Goal: Entertainment & Leisure: Browse casually

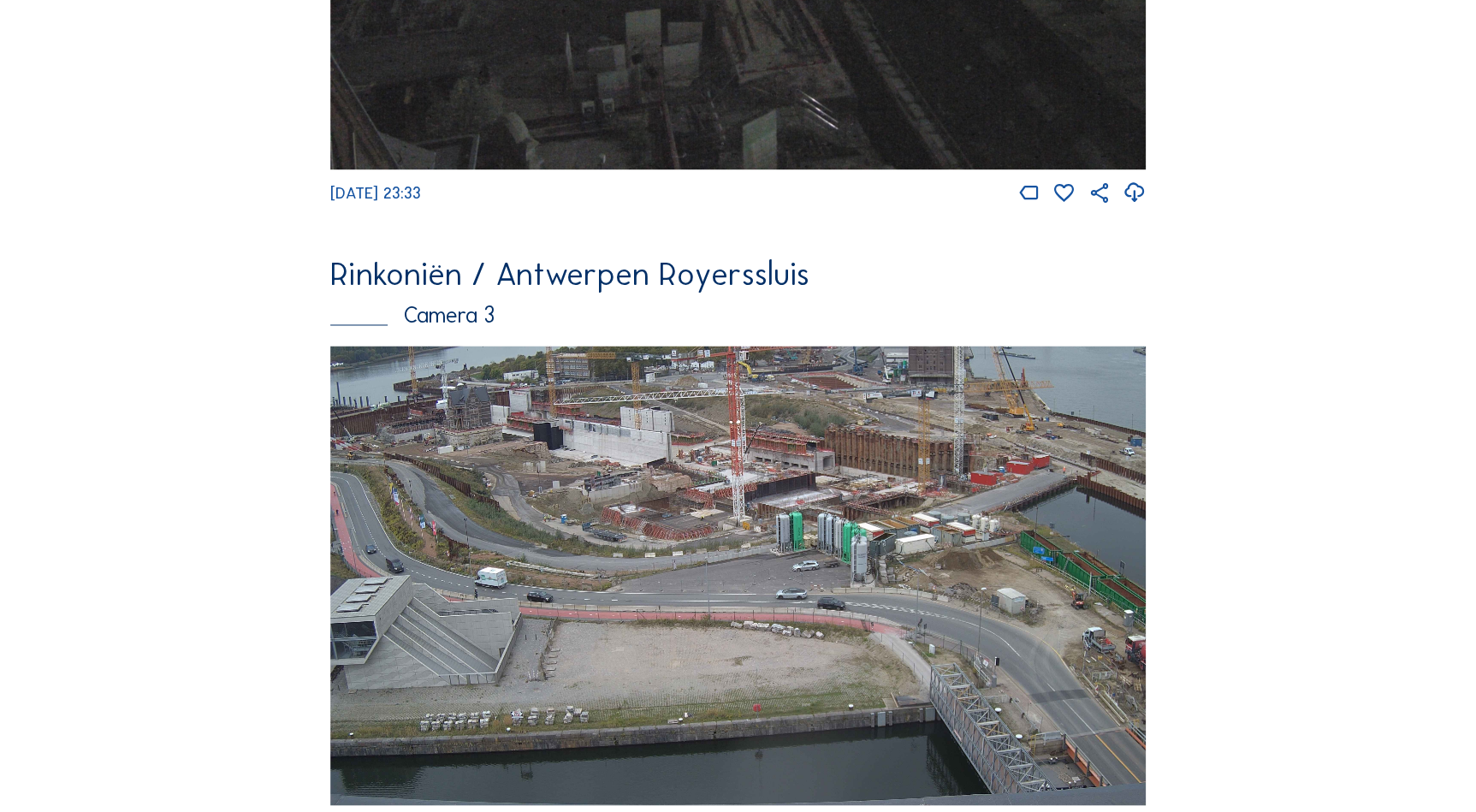
scroll to position [1789, 0]
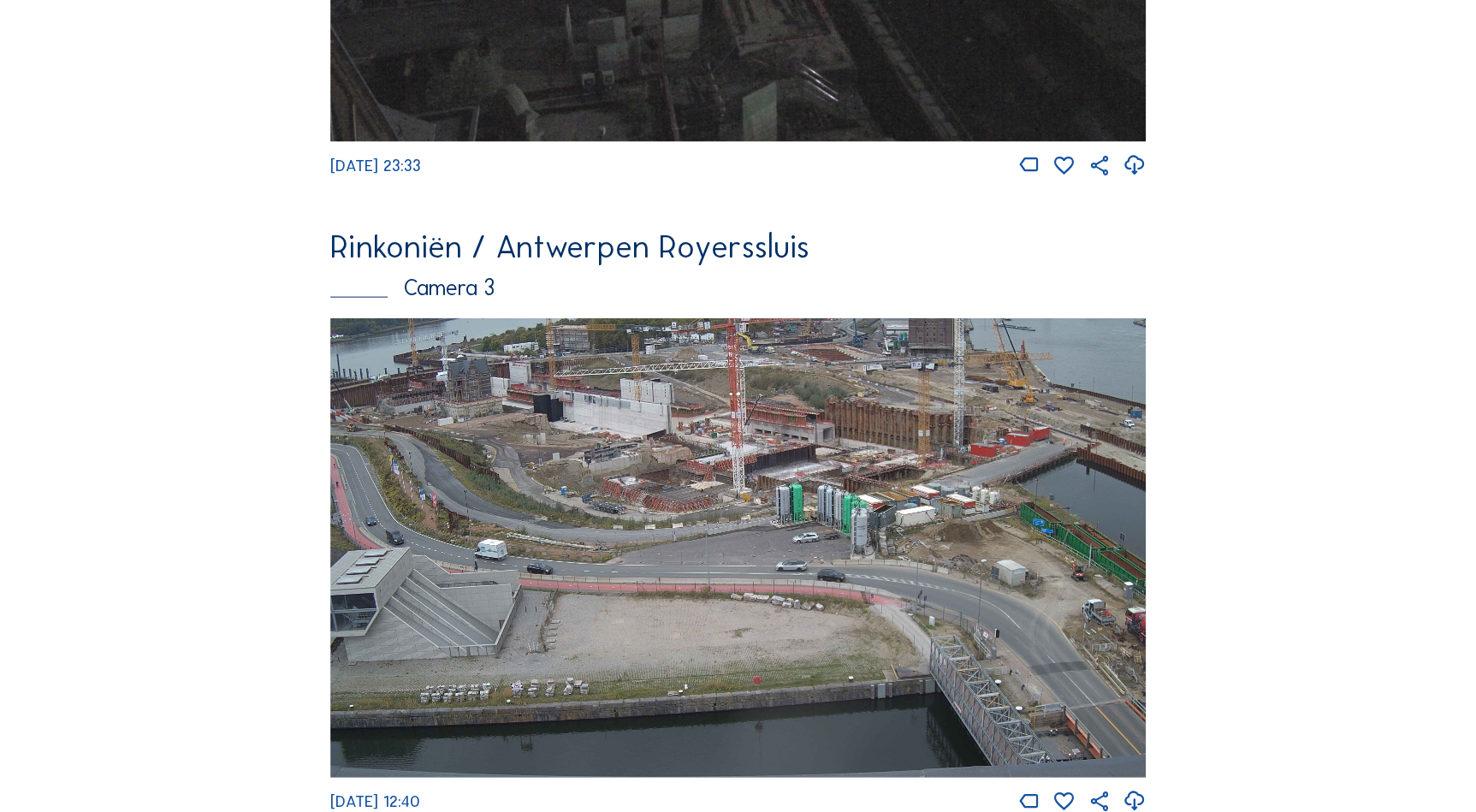
click at [715, 427] on img at bounding box center [738, 547] width 816 height 459
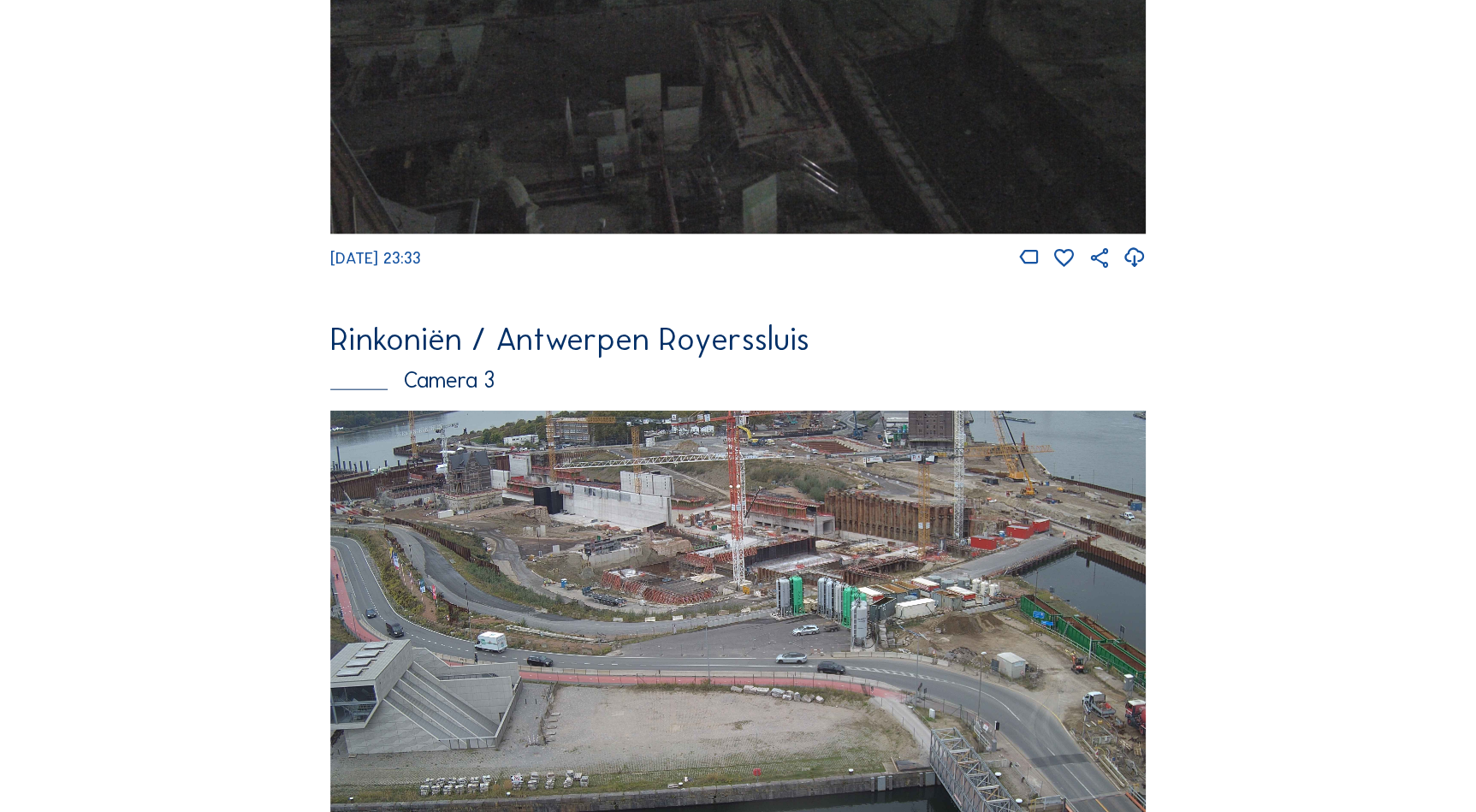
scroll to position [1887, 0]
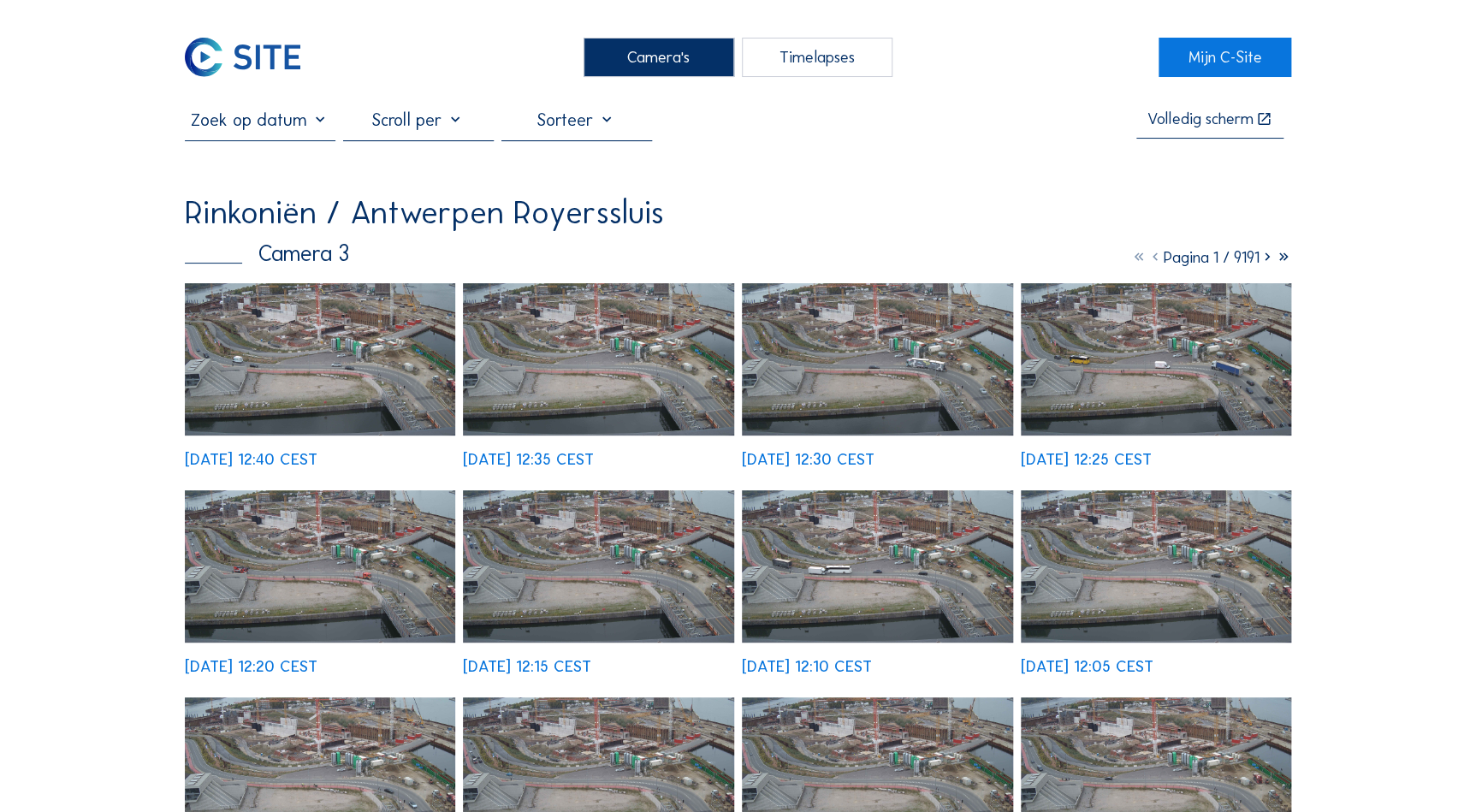
click at [829, 372] on img at bounding box center [877, 359] width 271 height 152
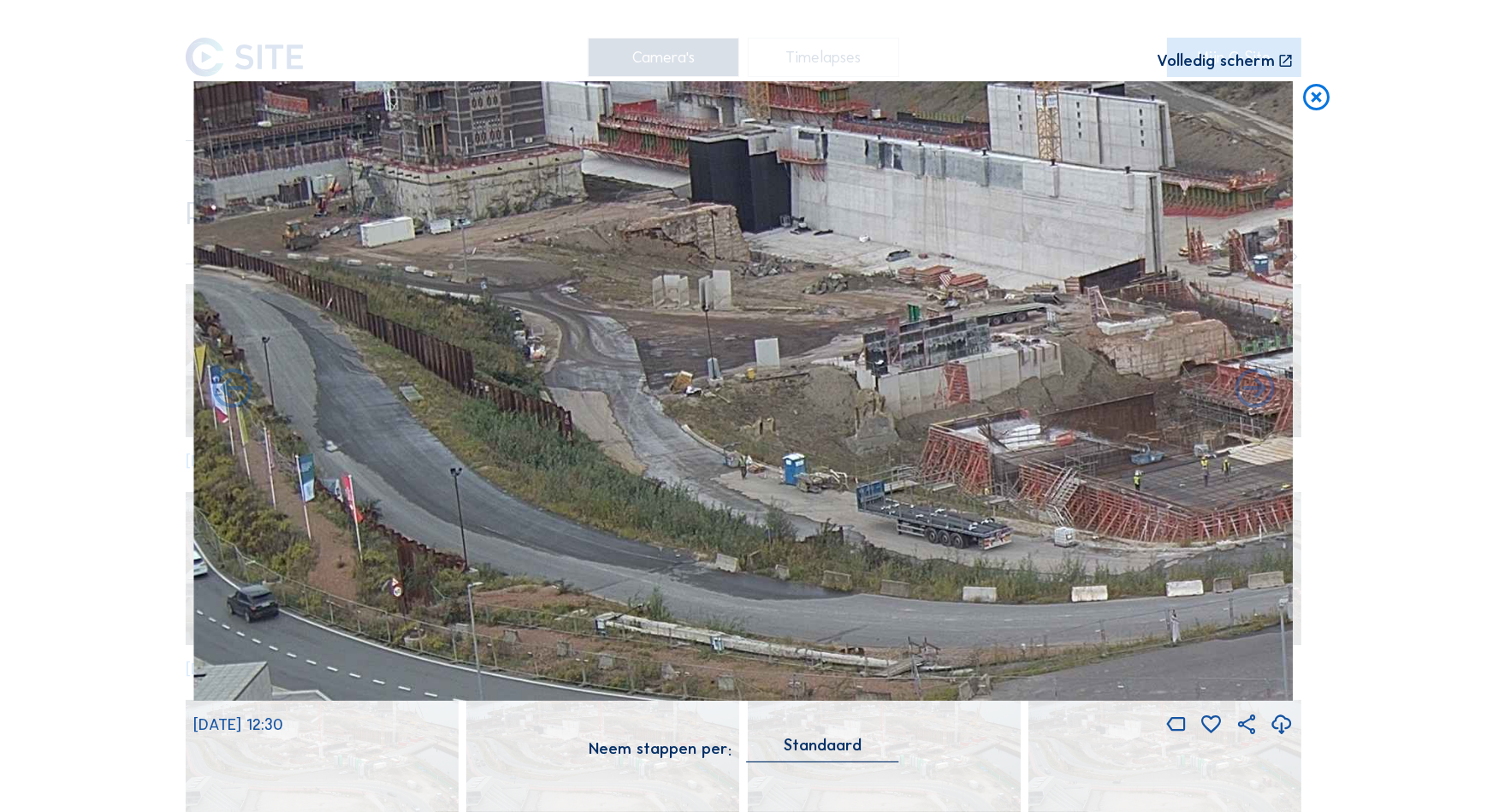
drag, startPoint x: 630, startPoint y: 320, endPoint x: 1187, endPoint y: 329, distance: 557.1
click at [1274, 333] on img at bounding box center [744, 390] width 1100 height 619
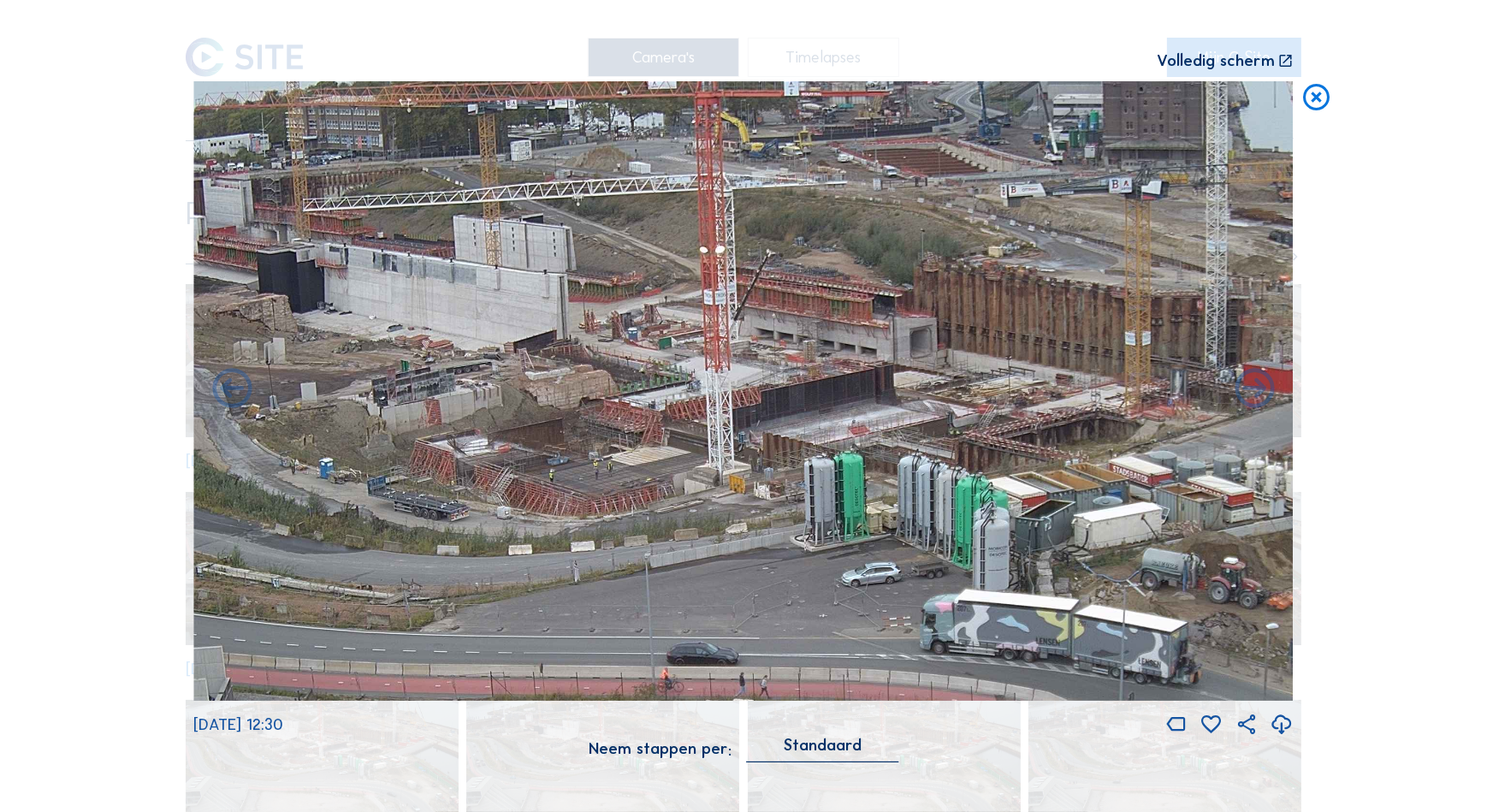
drag, startPoint x: 718, startPoint y: 290, endPoint x: 379, endPoint y: 435, distance: 368.7
click at [379, 435] on img at bounding box center [744, 390] width 1100 height 619
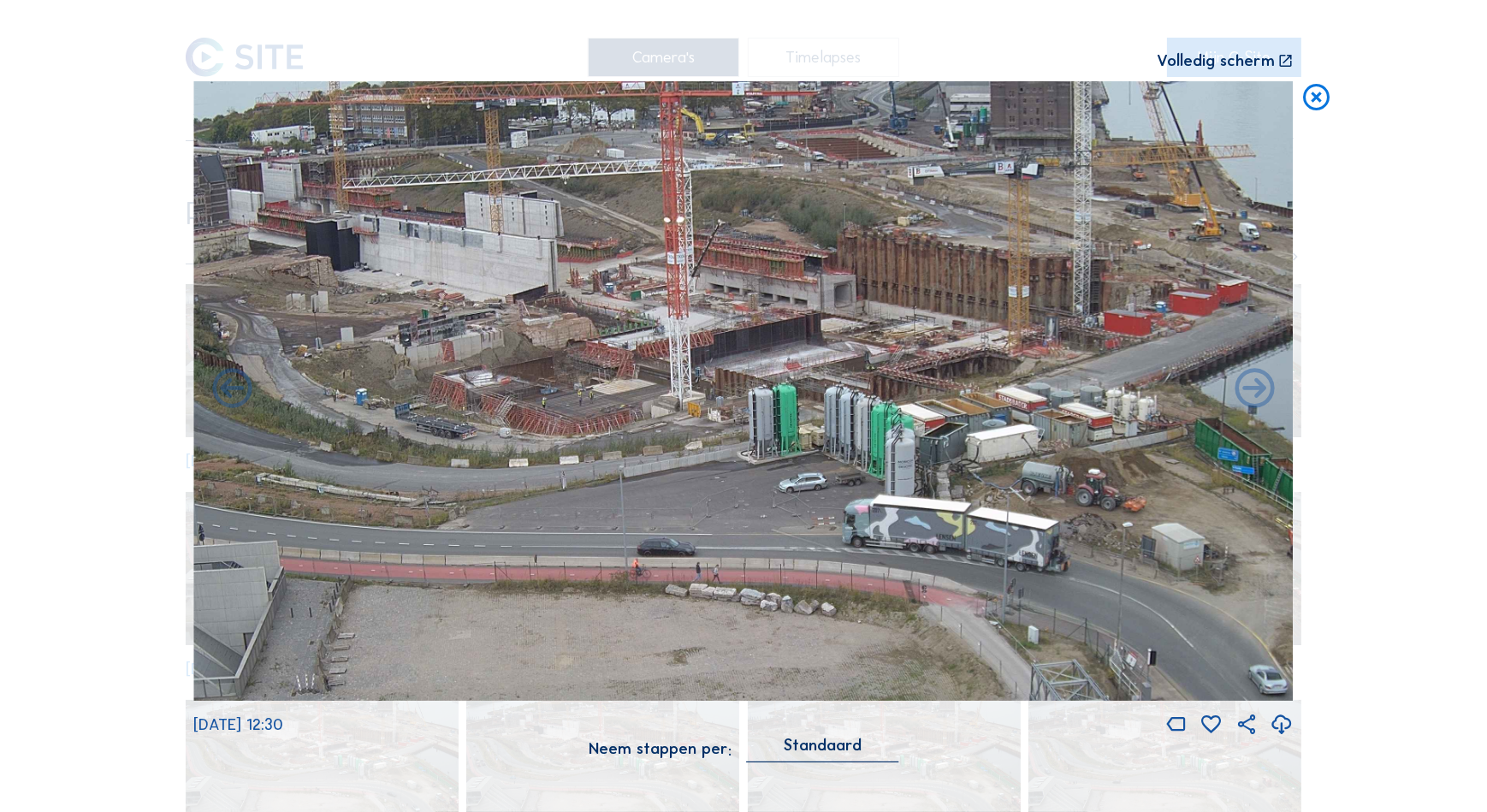
drag, startPoint x: 636, startPoint y: 321, endPoint x: 650, endPoint y: 344, distance: 26.9
click at [650, 344] on img at bounding box center [744, 390] width 1100 height 619
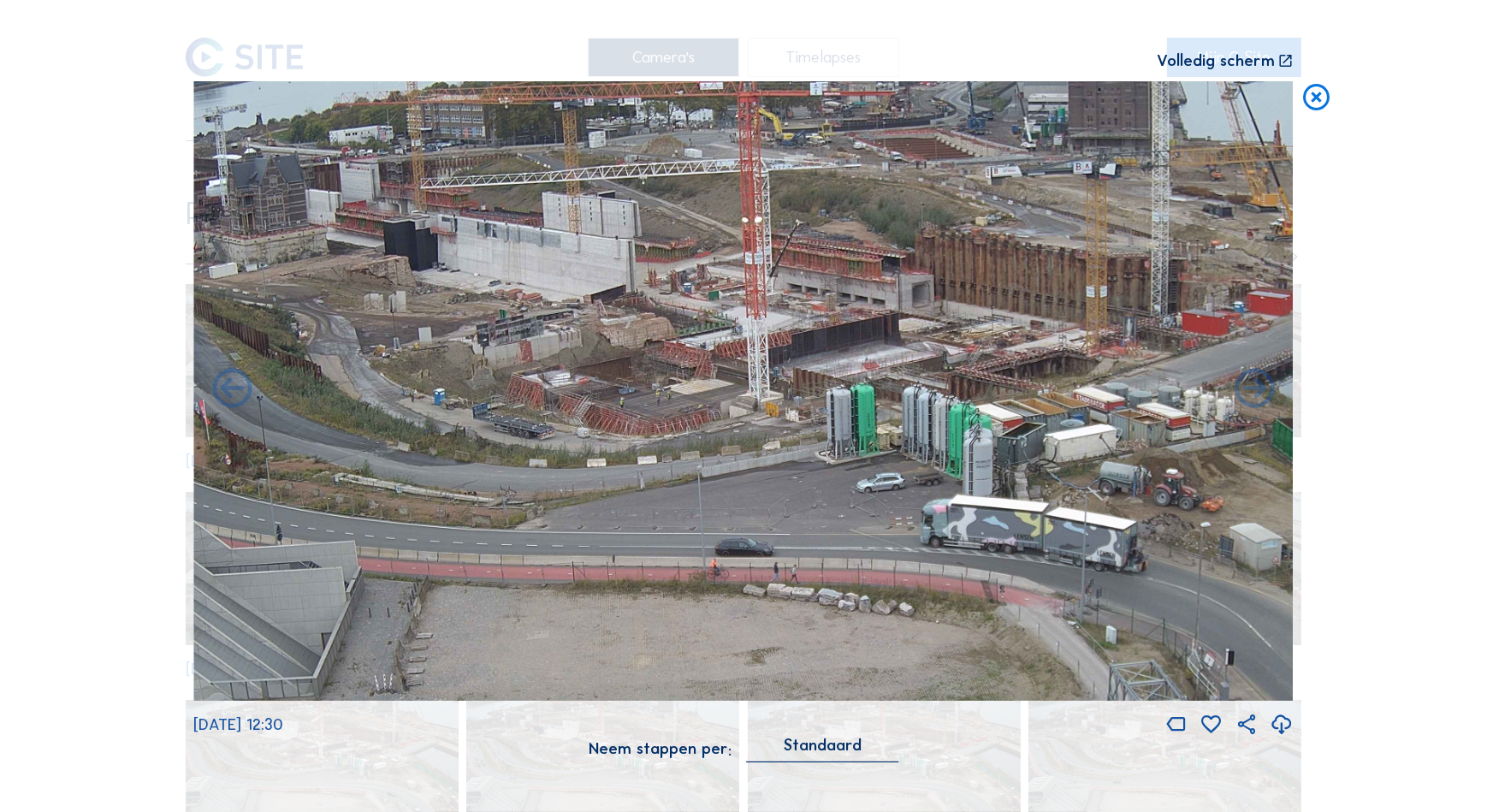
drag, startPoint x: 313, startPoint y: 369, endPoint x: 455, endPoint y: 425, distance: 152.6
click at [456, 425] on img at bounding box center [744, 390] width 1100 height 619
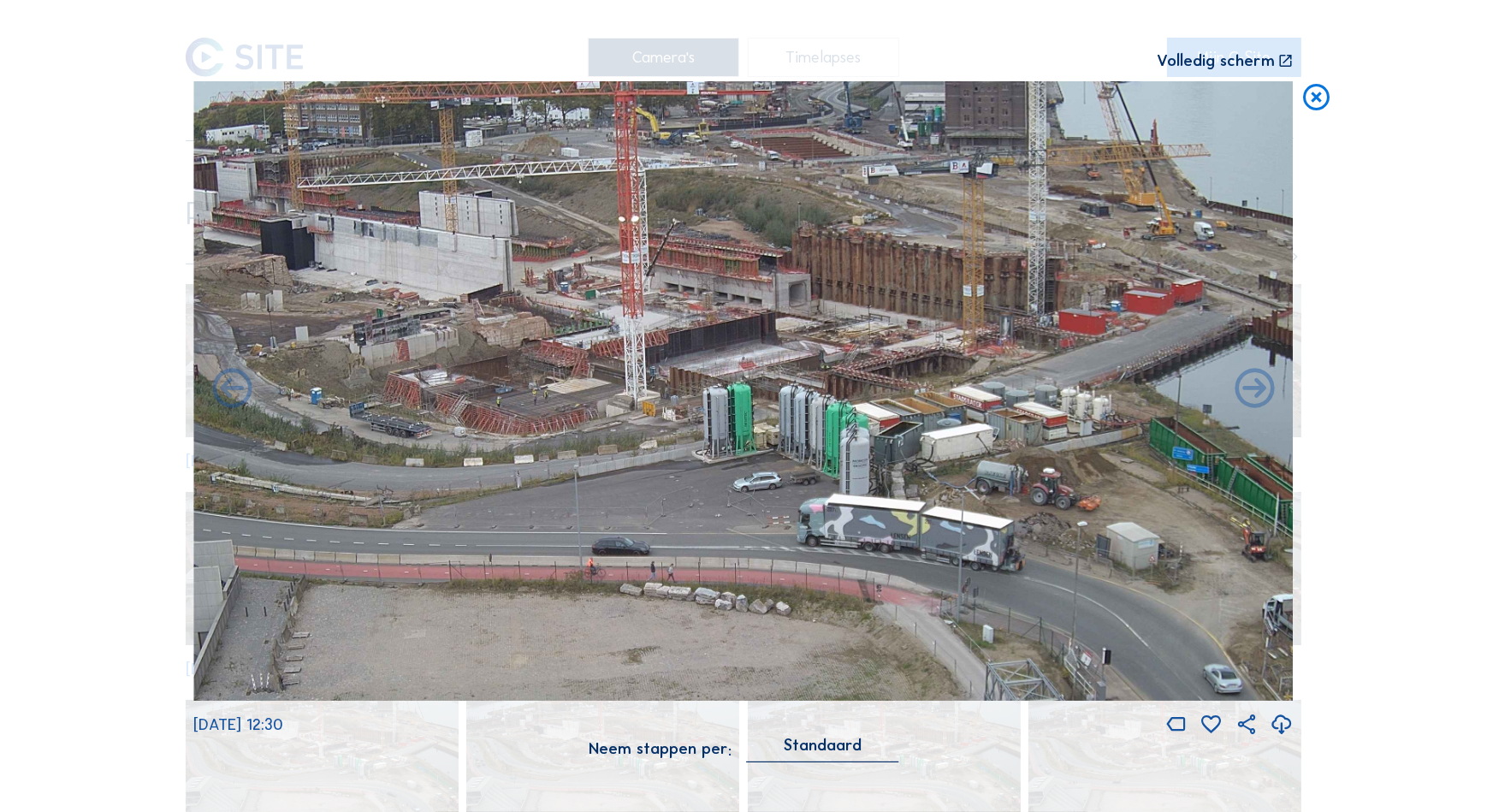
drag, startPoint x: 598, startPoint y: 400, endPoint x: 476, endPoint y: 400, distance: 122.0
click at [476, 400] on img at bounding box center [744, 390] width 1100 height 619
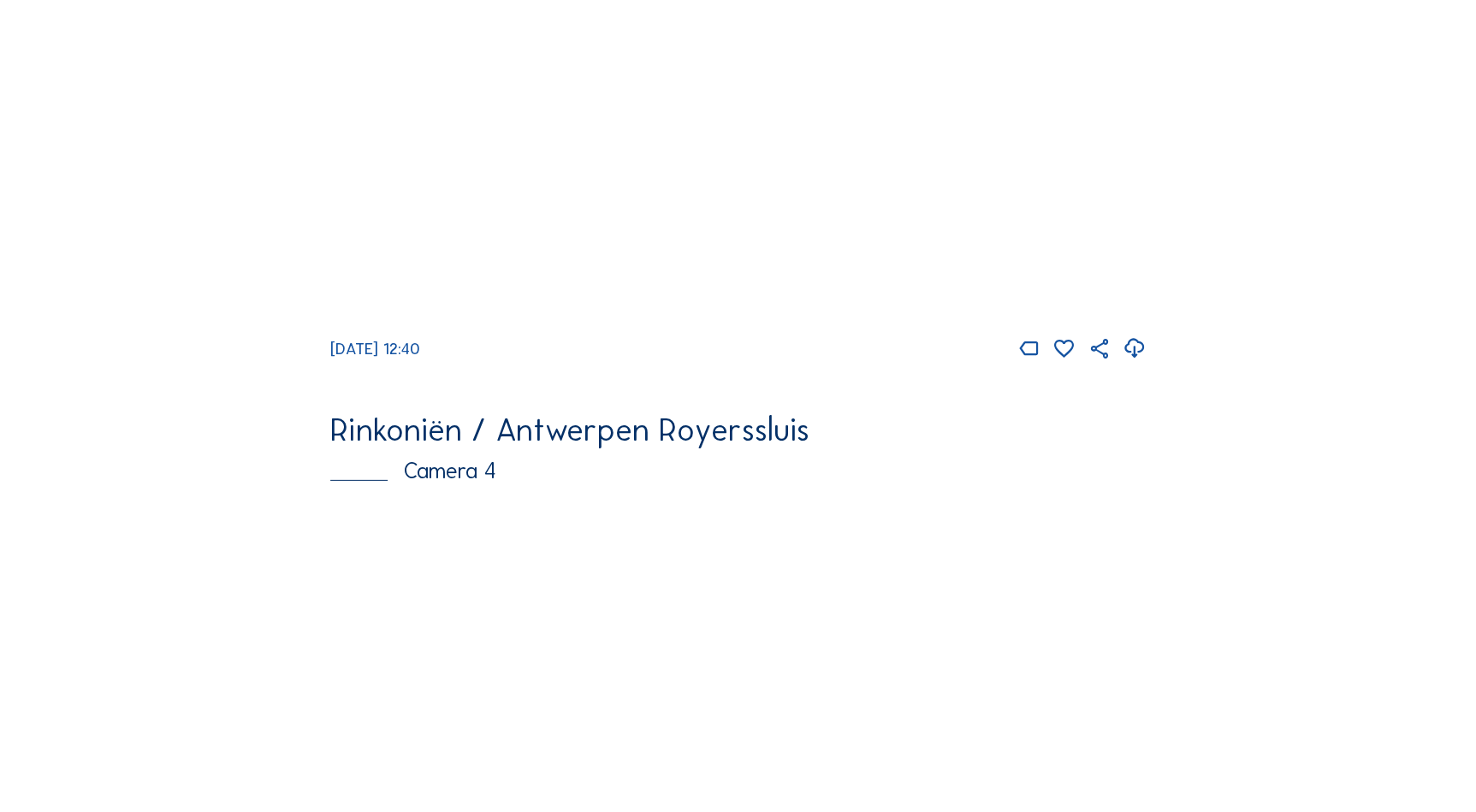
scroll to position [2431, 0]
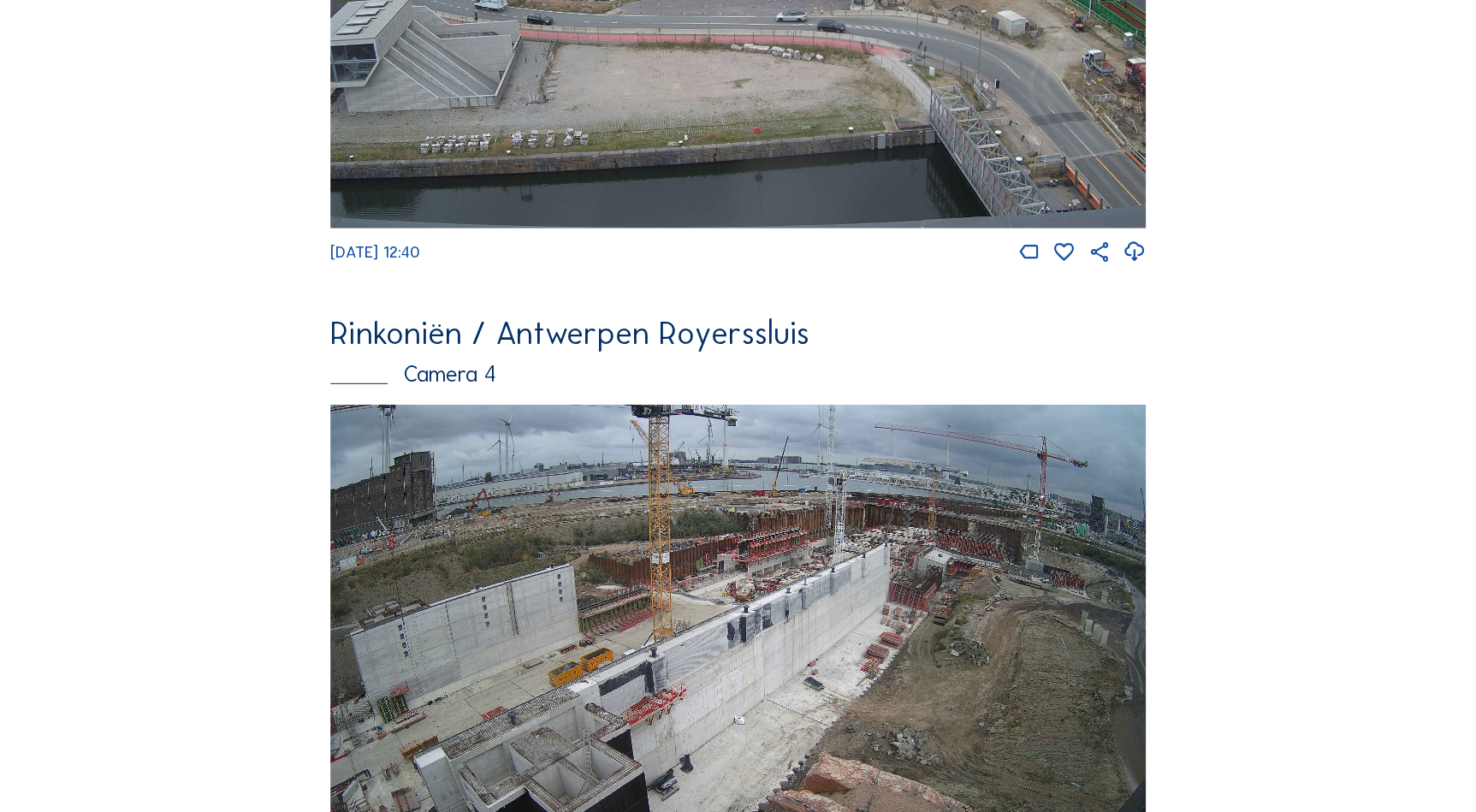
click at [868, 573] on img at bounding box center [738, 634] width 816 height 459
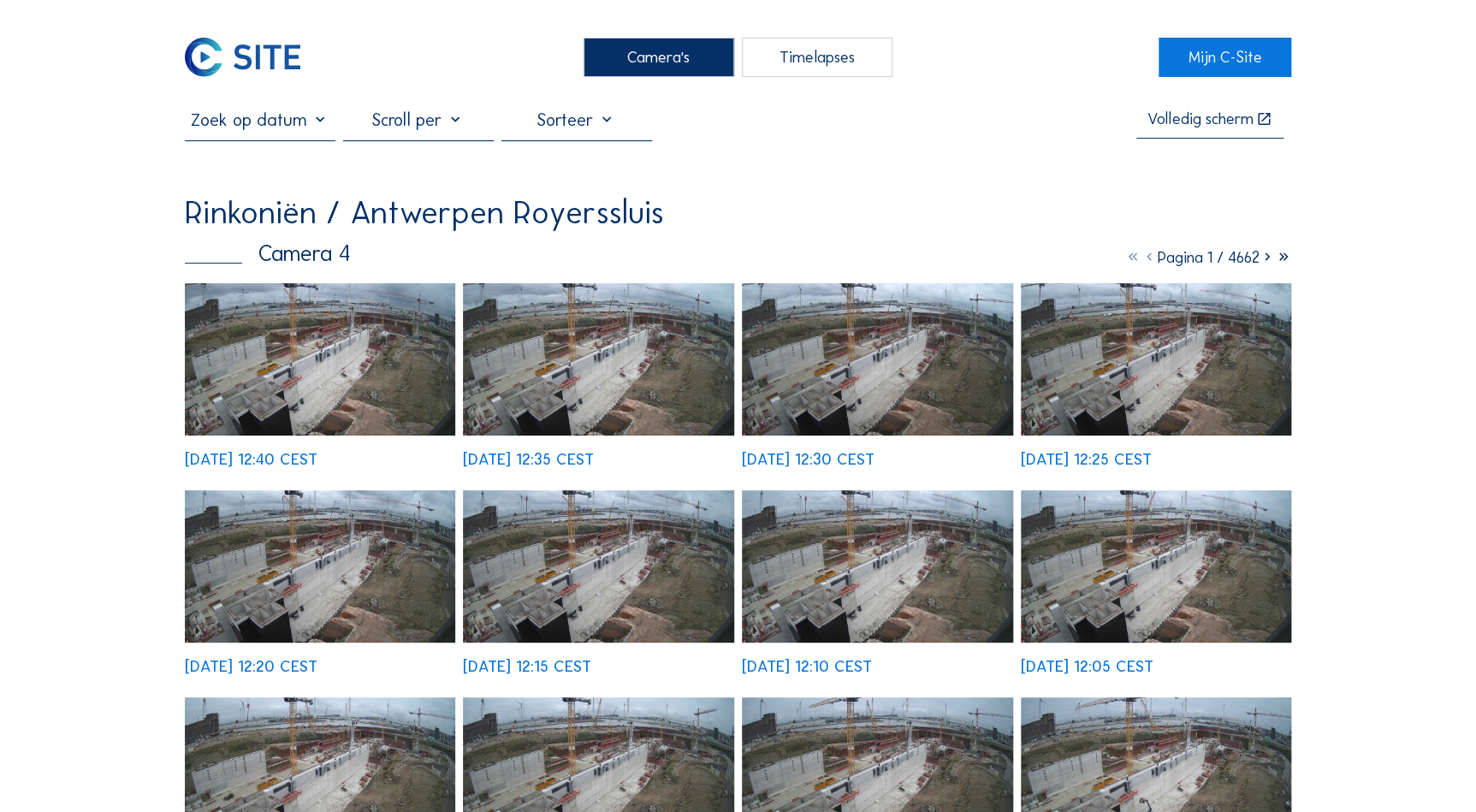
click at [611, 359] on img at bounding box center [598, 359] width 271 height 152
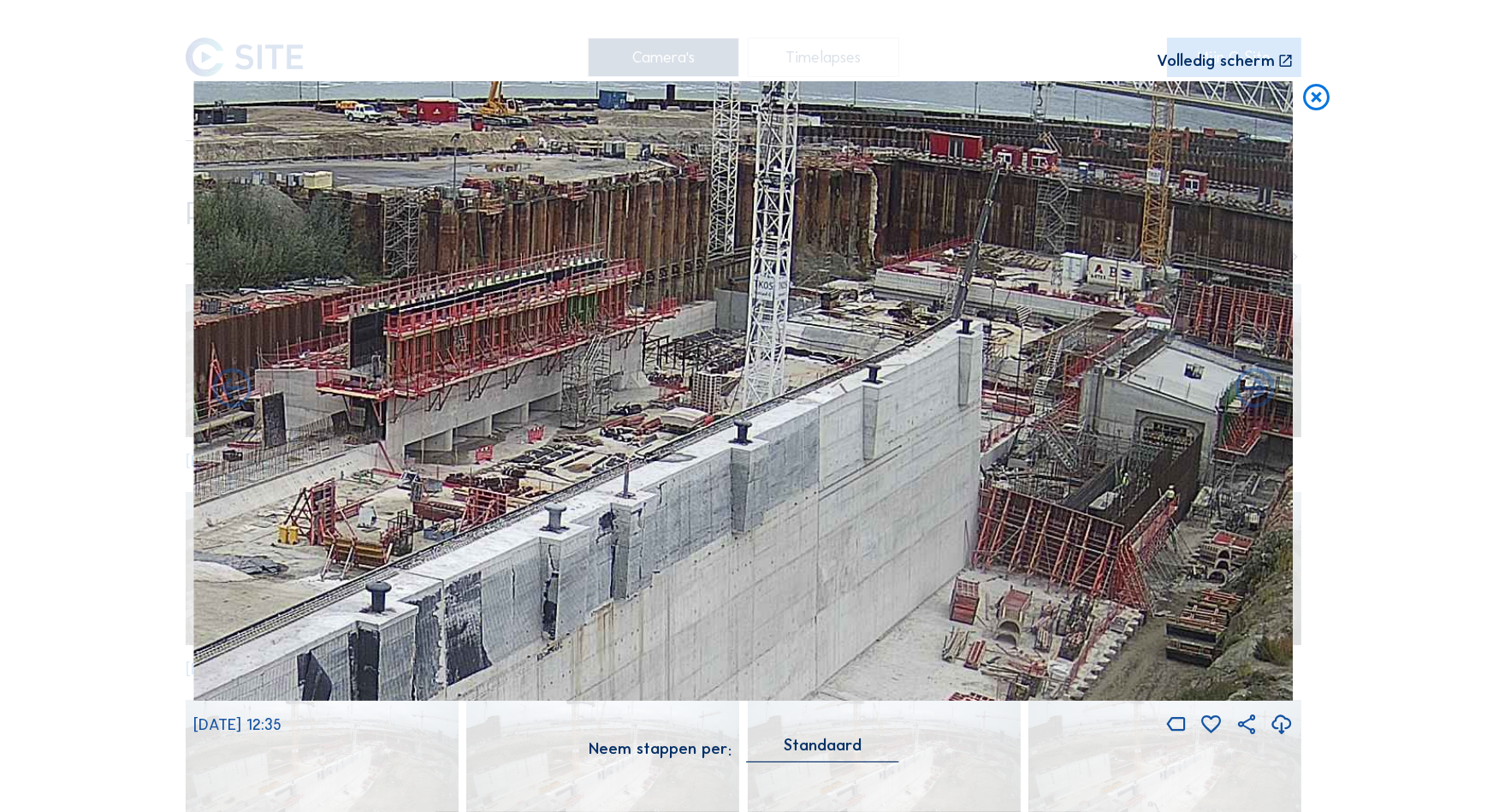
drag, startPoint x: 917, startPoint y: 261, endPoint x: 916, endPoint y: 313, distance: 52.0
click at [916, 313] on img at bounding box center [744, 390] width 1100 height 619
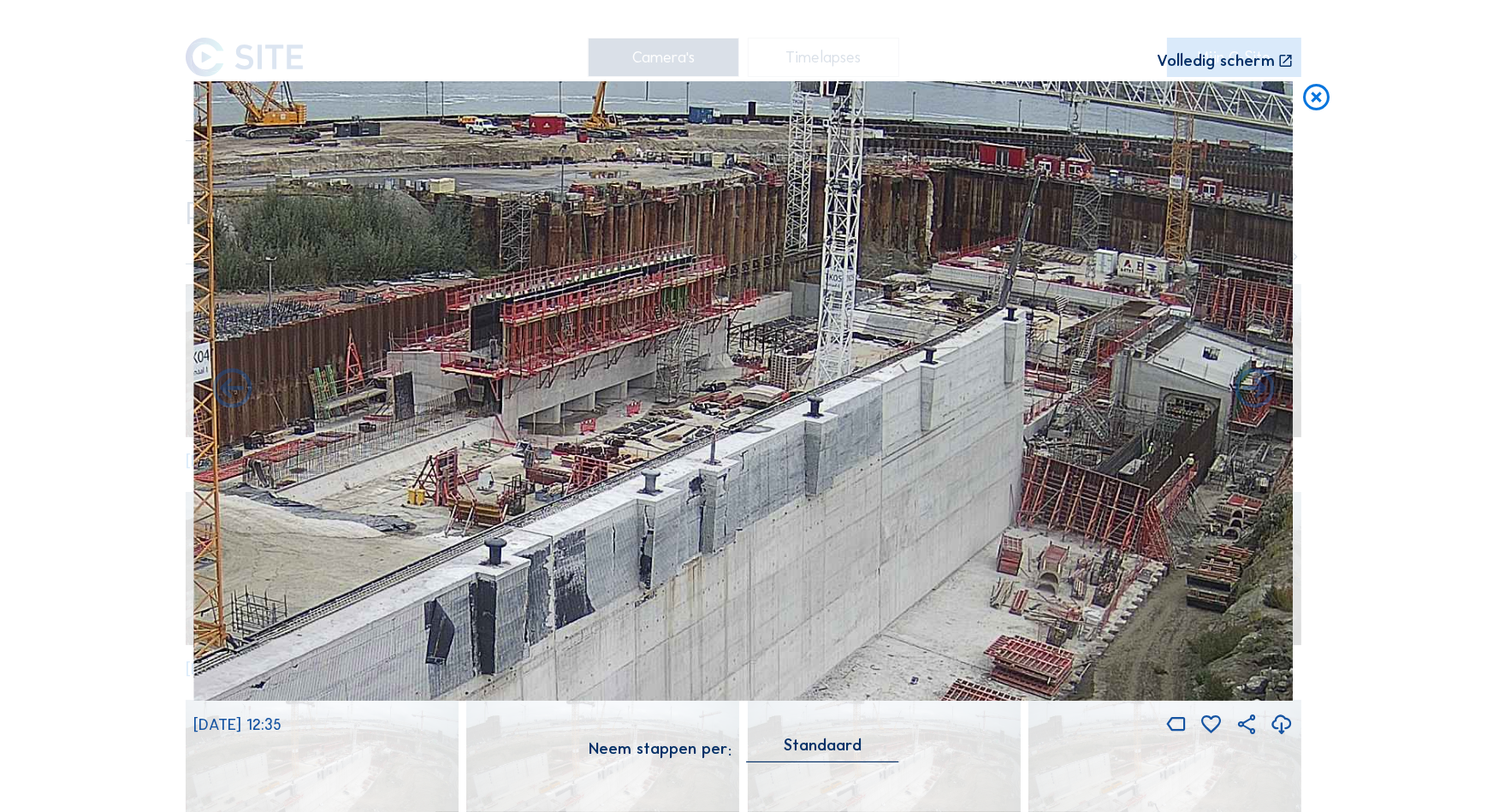
click at [1314, 105] on icon at bounding box center [1317, 97] width 32 height 33
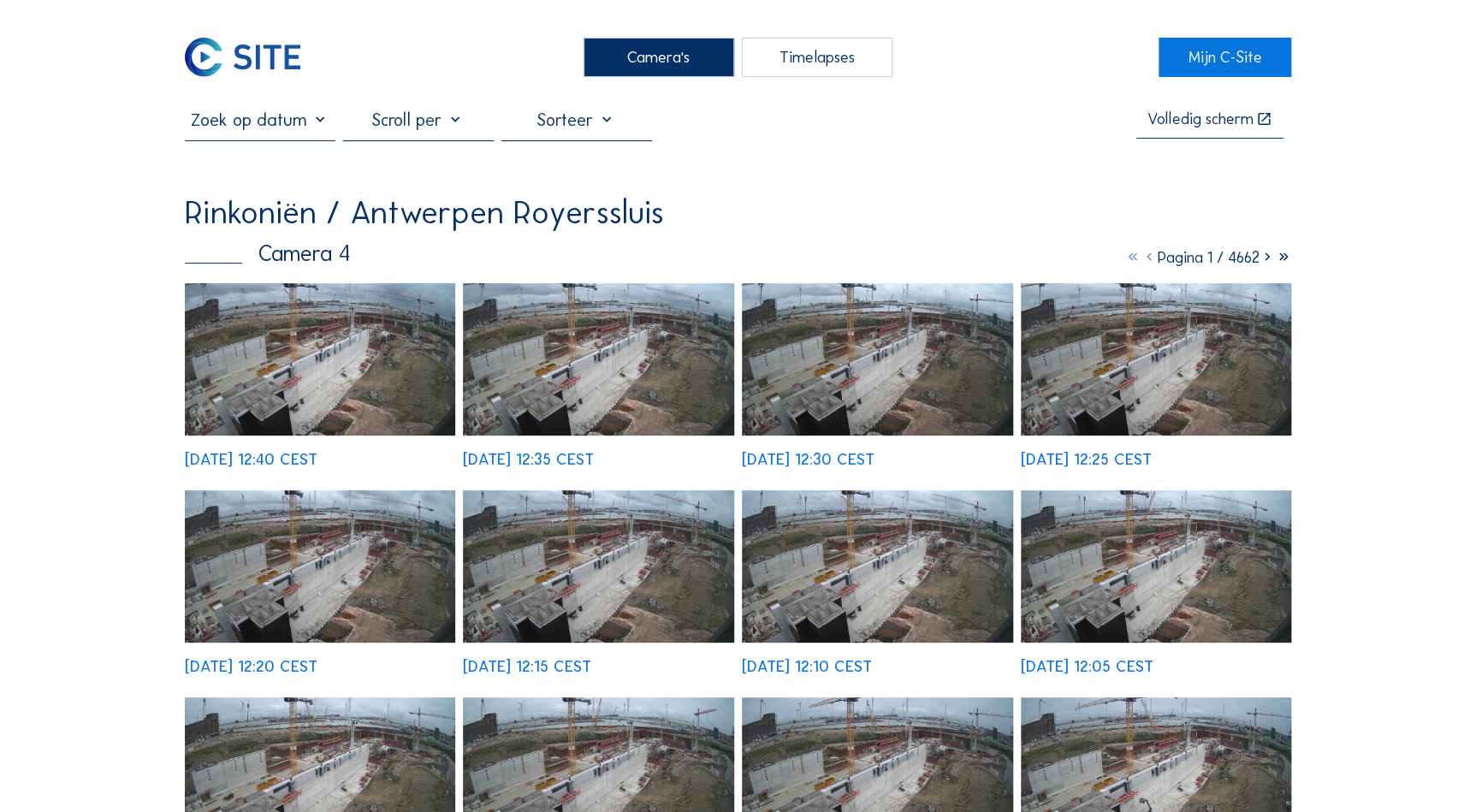
click at [686, 56] on div "Camera's" at bounding box center [659, 57] width 151 height 39
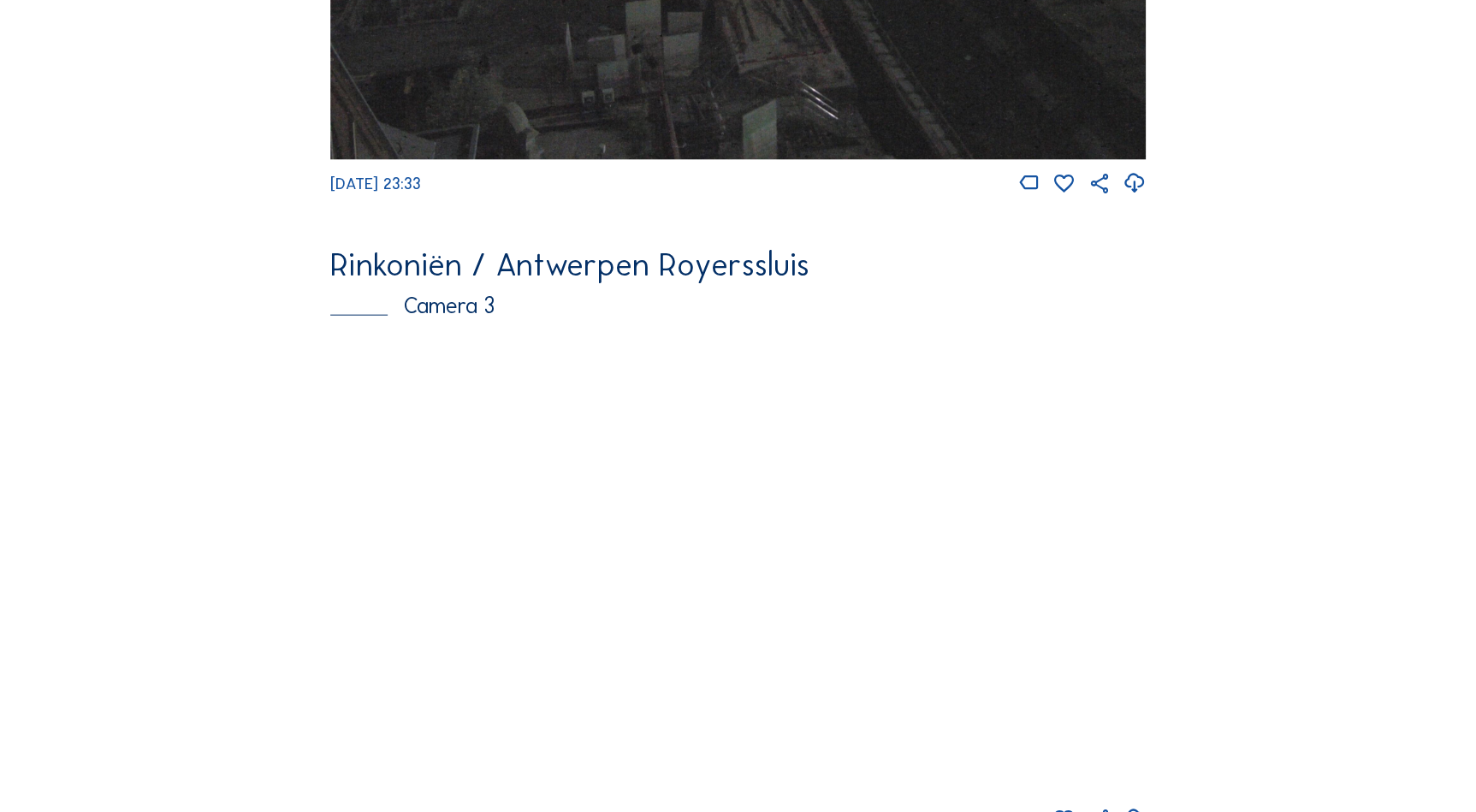
scroll to position [1887, 0]
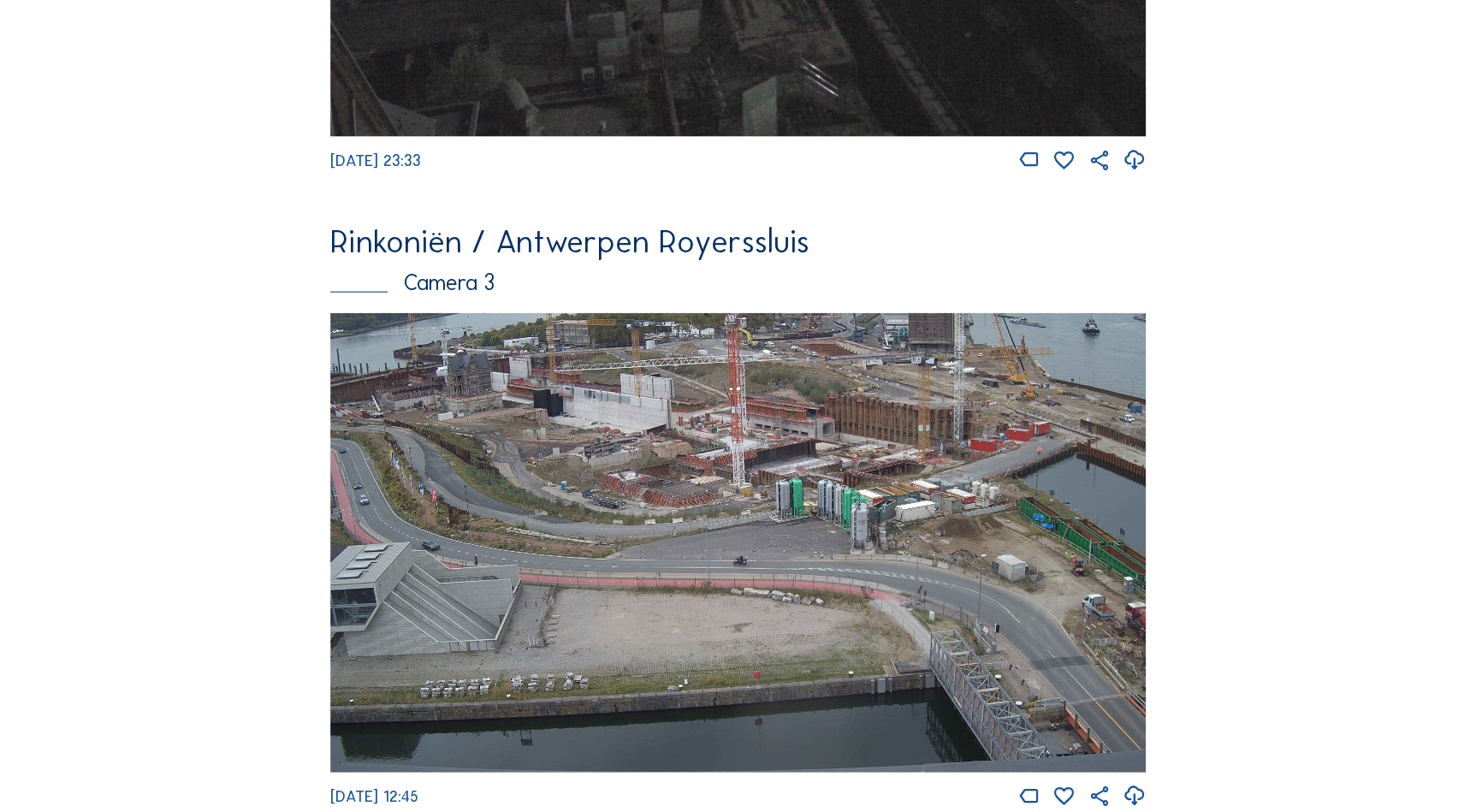
click at [837, 477] on img at bounding box center [738, 543] width 816 height 459
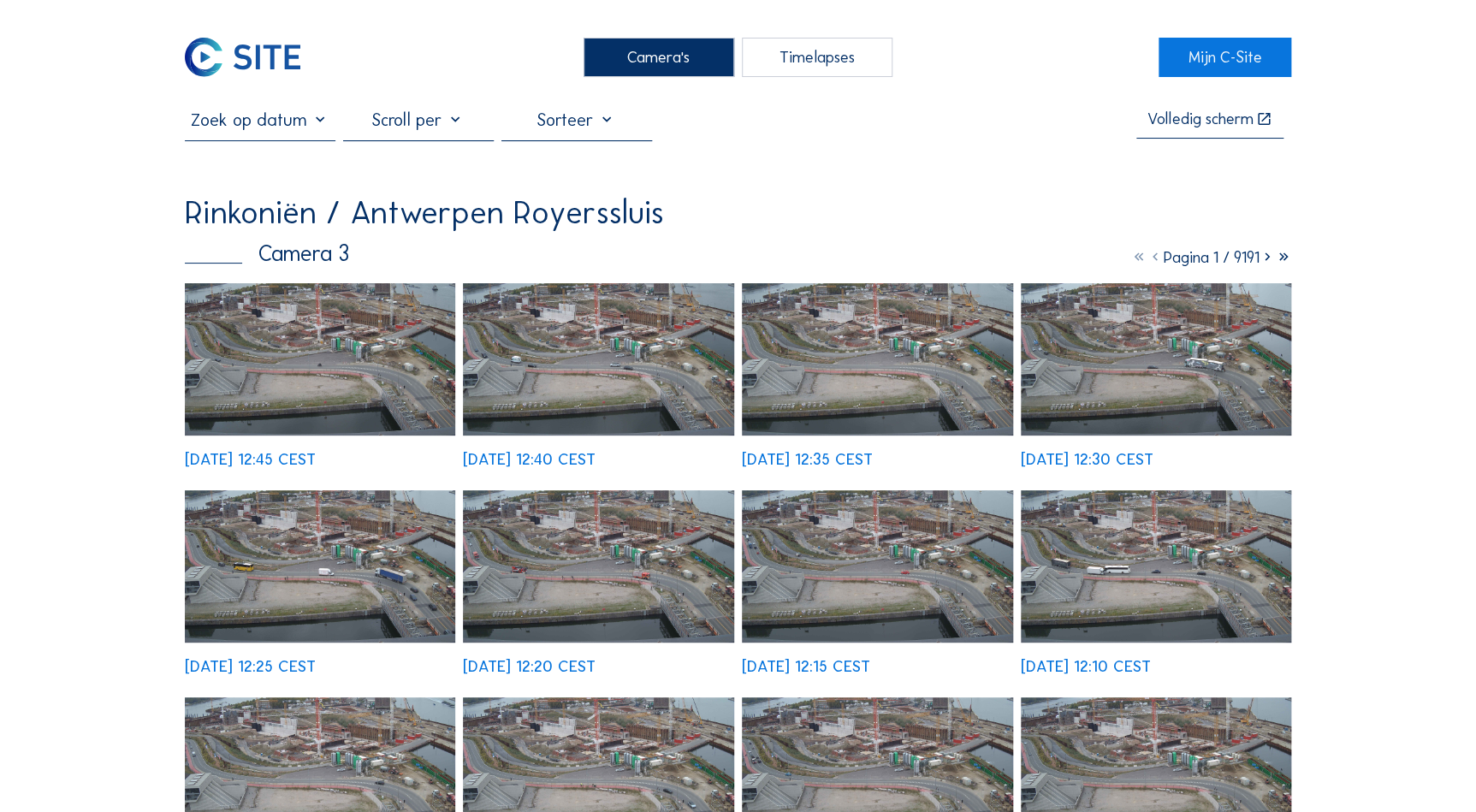
click at [863, 376] on img at bounding box center [877, 359] width 271 height 152
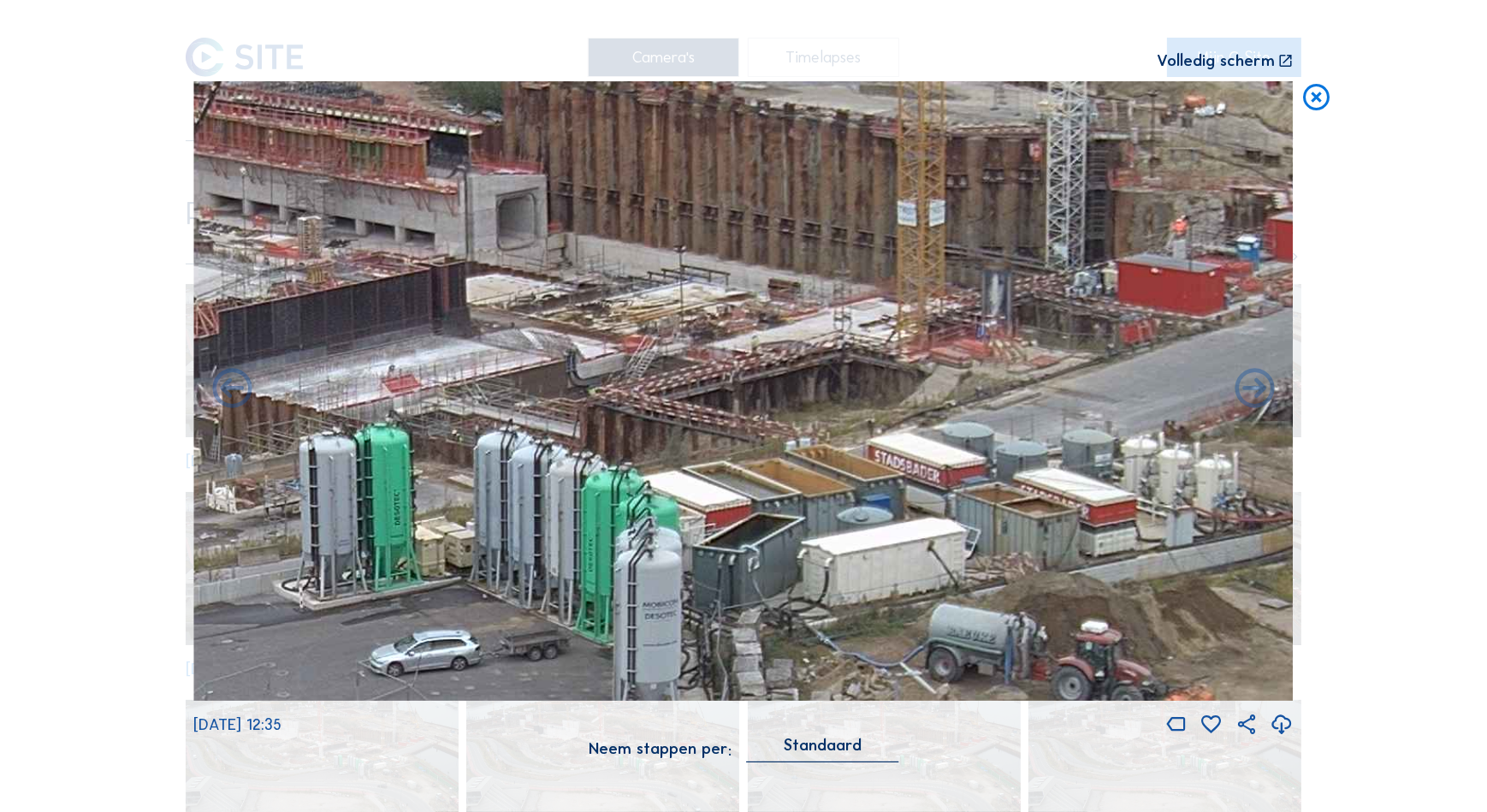
drag, startPoint x: 1013, startPoint y: 302, endPoint x: 768, endPoint y: 333, distance: 247.0
click at [768, 333] on img at bounding box center [744, 390] width 1100 height 619
click at [1315, 90] on icon at bounding box center [1317, 97] width 32 height 33
